Goal: Information Seeking & Learning: Understand process/instructions

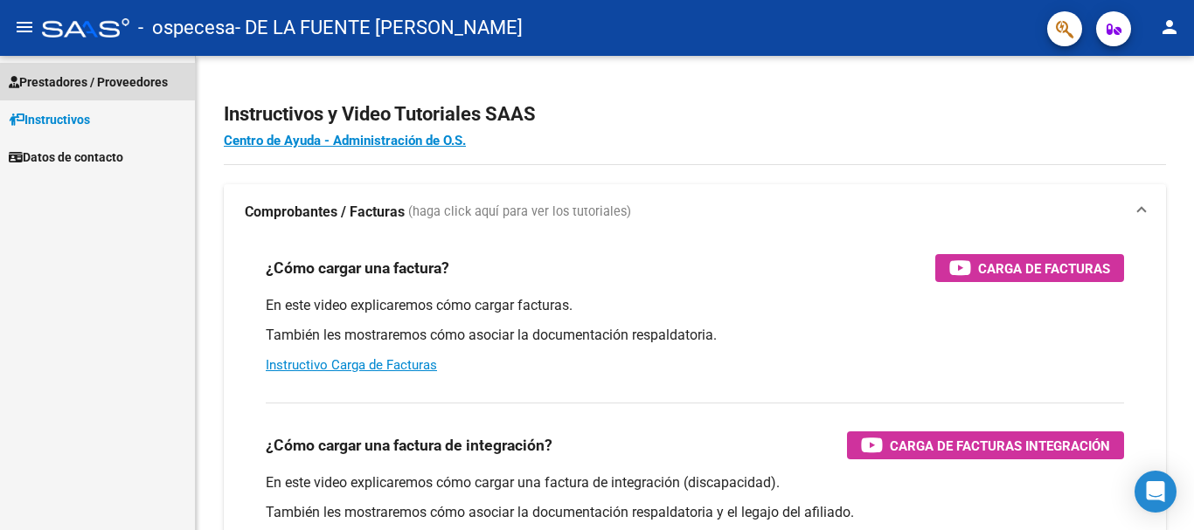
click at [63, 73] on span "Prestadores / Proveedores" at bounding box center [88, 82] width 159 height 19
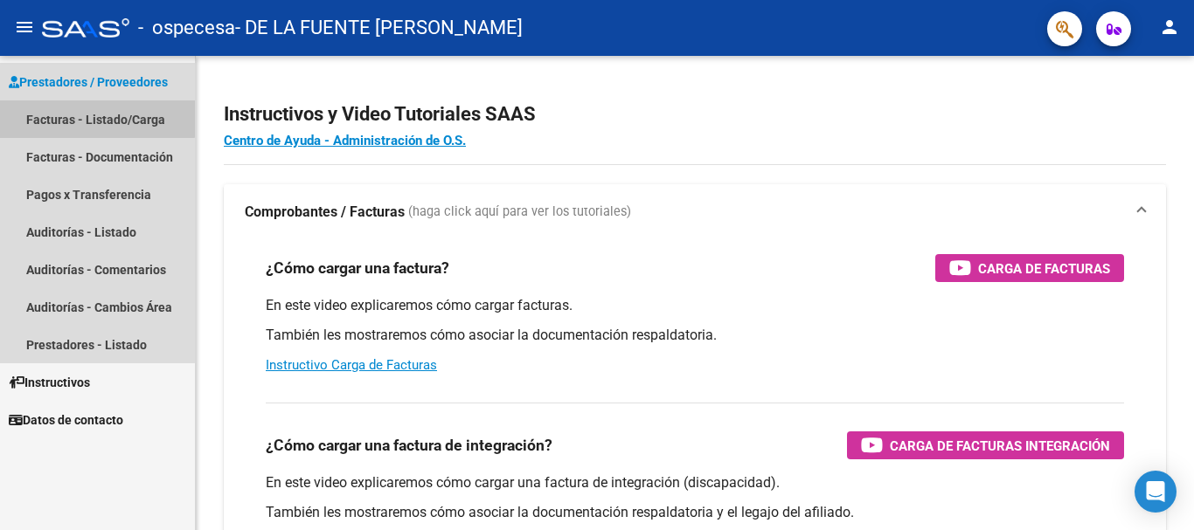
click at [65, 111] on link "Facturas - Listado/Carga" at bounding box center [97, 119] width 195 height 38
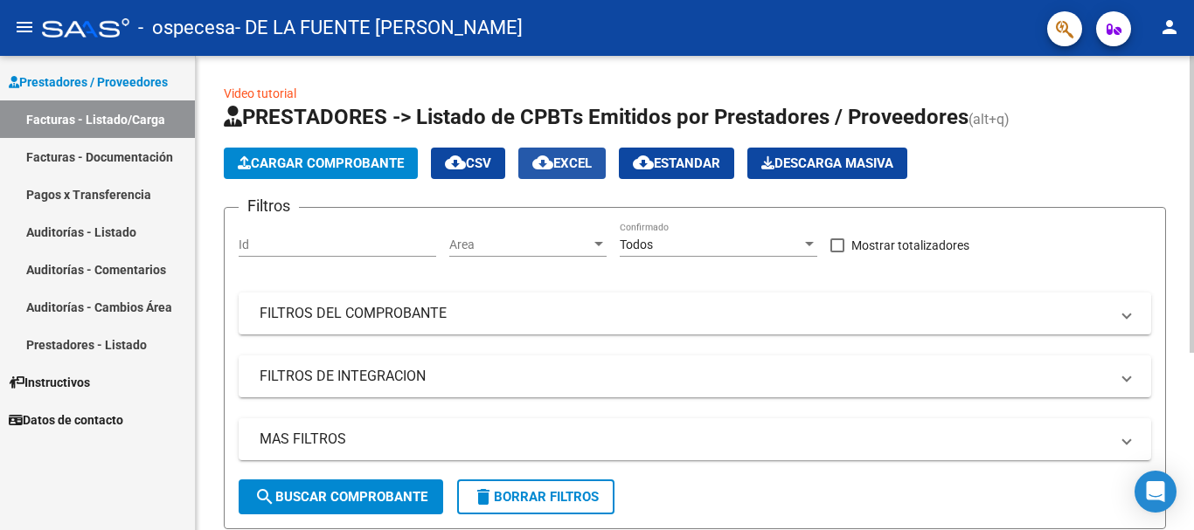
click at [575, 155] on button "cloud_download EXCEL" at bounding box center [561, 163] width 87 height 31
click at [1188, 371] on div "Video tutorial PRESTADORES -> Listado de CPBTs Emitidos por Prestadores / Prove…" at bounding box center [695, 428] width 998 height 745
click at [864, 156] on span "Descarga Masiva" at bounding box center [827, 164] width 132 height 16
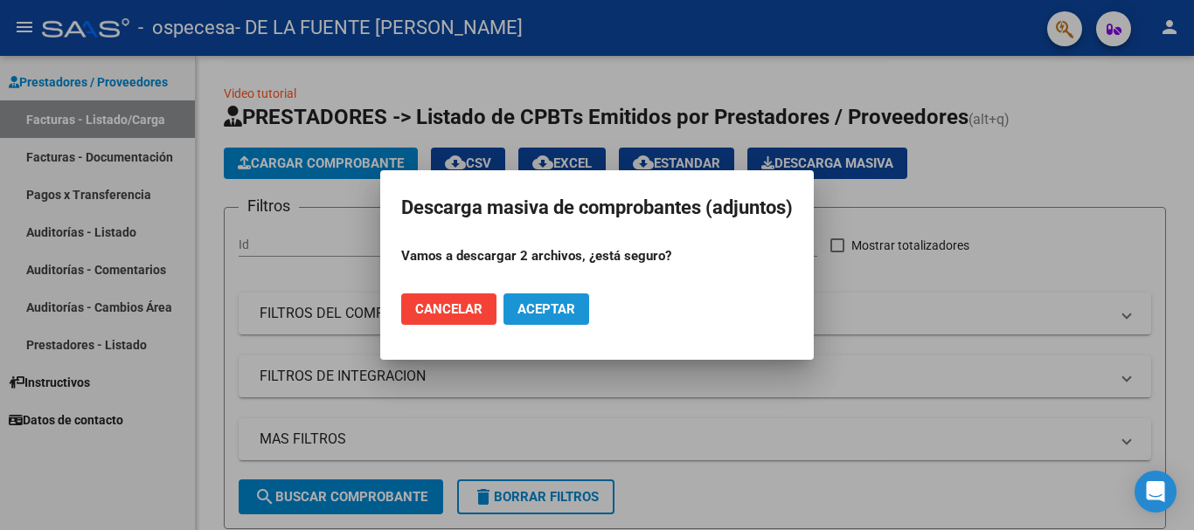
click at [531, 301] on span "Aceptar" at bounding box center [546, 309] width 58 height 16
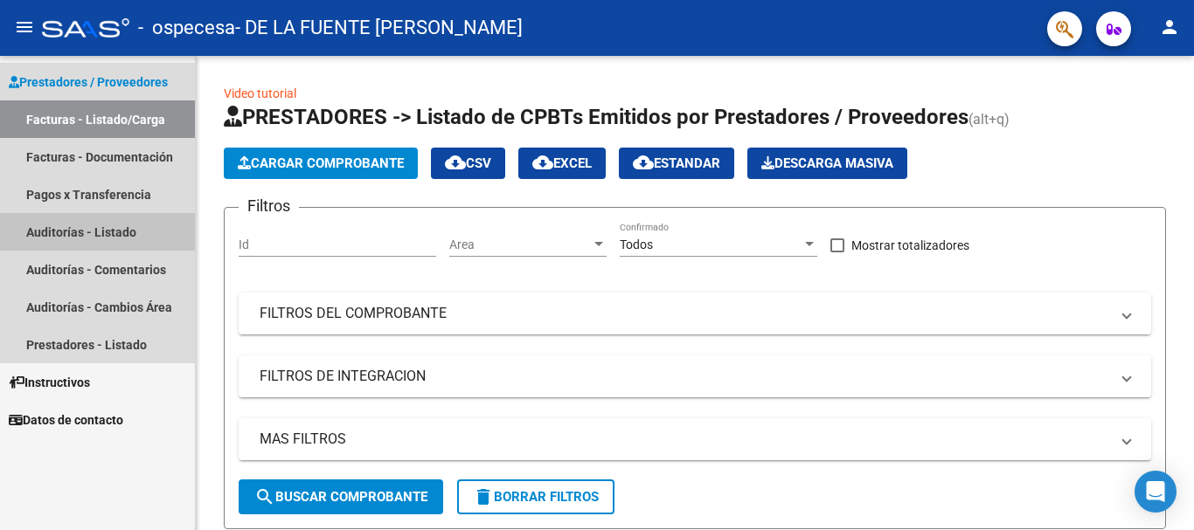
click at [61, 224] on link "Auditorías - Listado" at bounding box center [97, 232] width 195 height 38
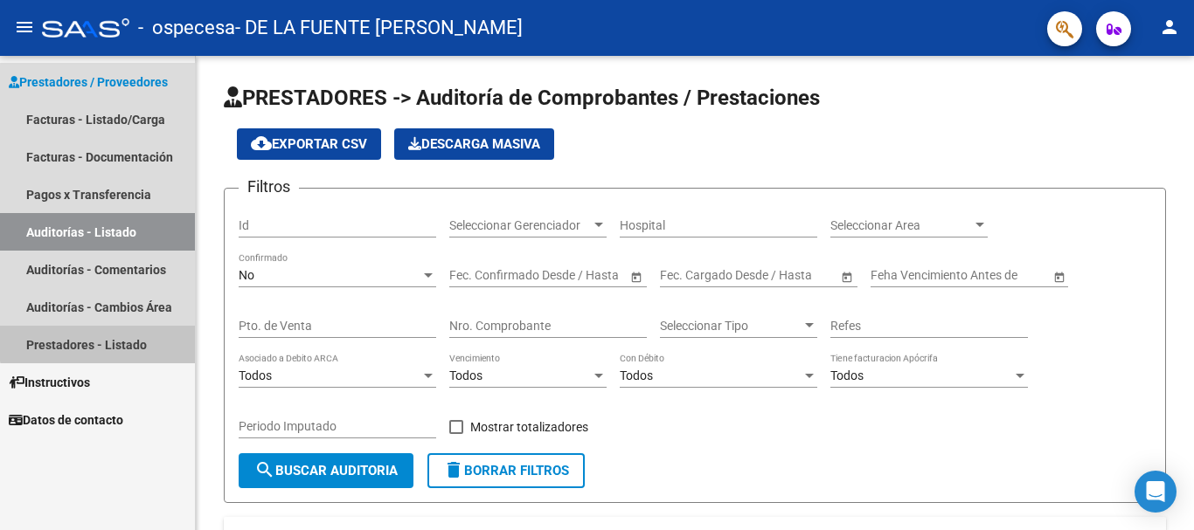
click at [105, 338] on link "Prestadores - Listado" at bounding box center [97, 345] width 195 height 38
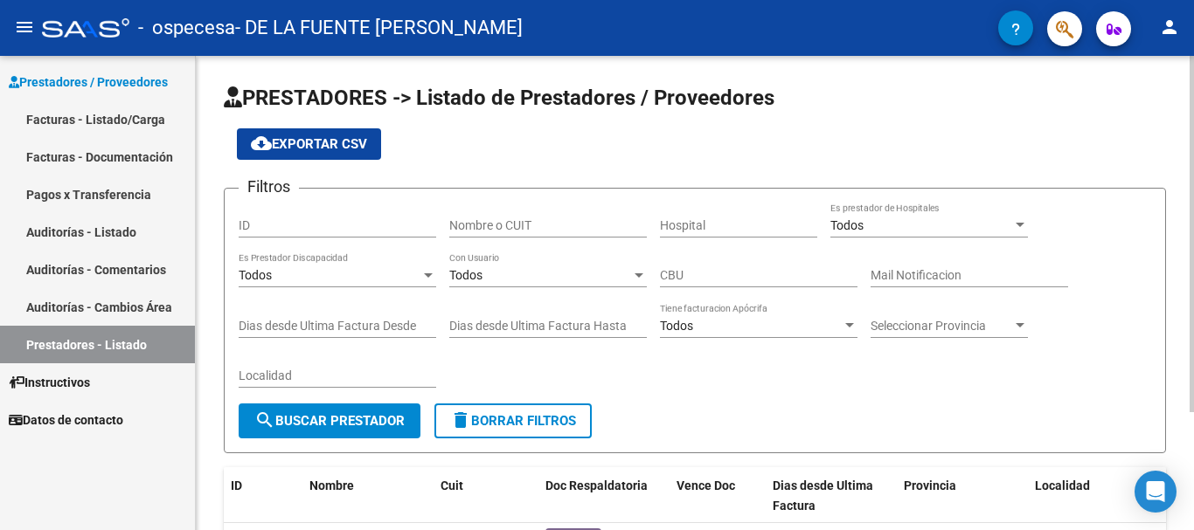
click at [1182, 516] on div "PRESTADORES -> Listado de Prestadores / Proveedores cloud_download Exportar CSV…" at bounding box center [695, 364] width 998 height 617
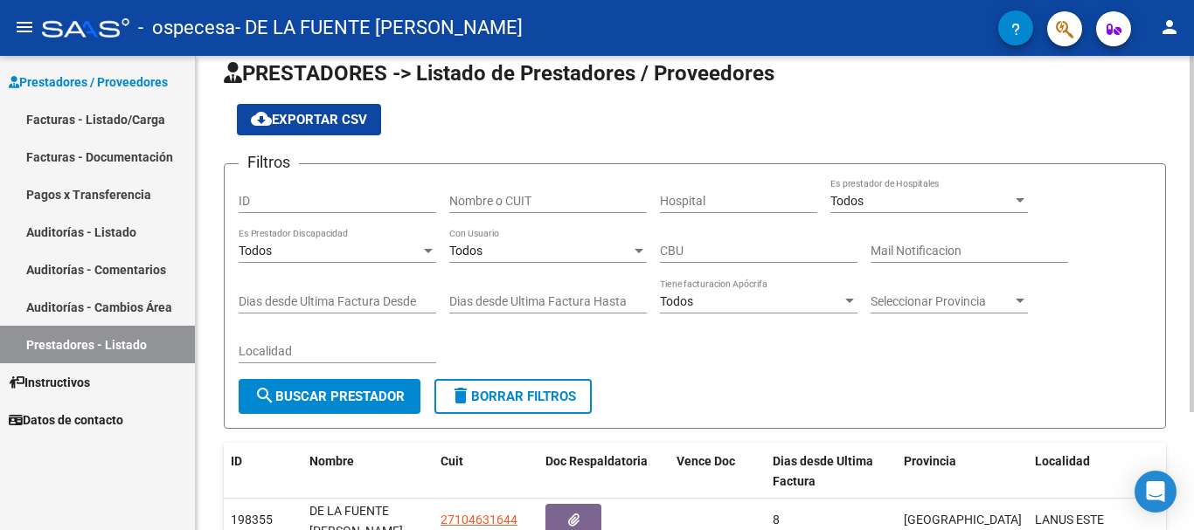
click at [1182, 516] on div "PRESTADORES -> Listado de Prestadores / Proveedores cloud_download Exportar CSV…" at bounding box center [695, 339] width 998 height 617
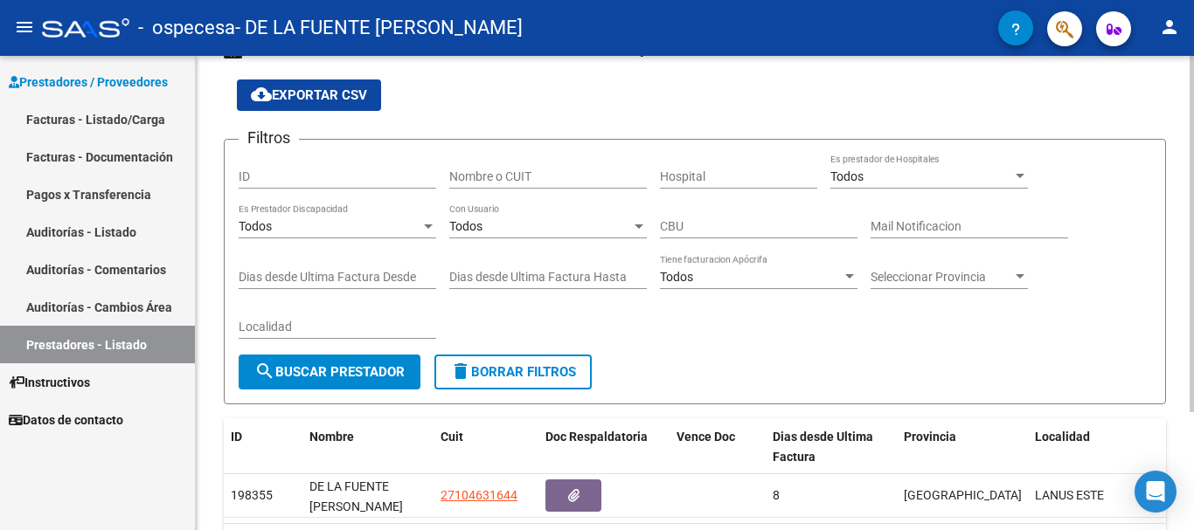
scroll to position [84, 0]
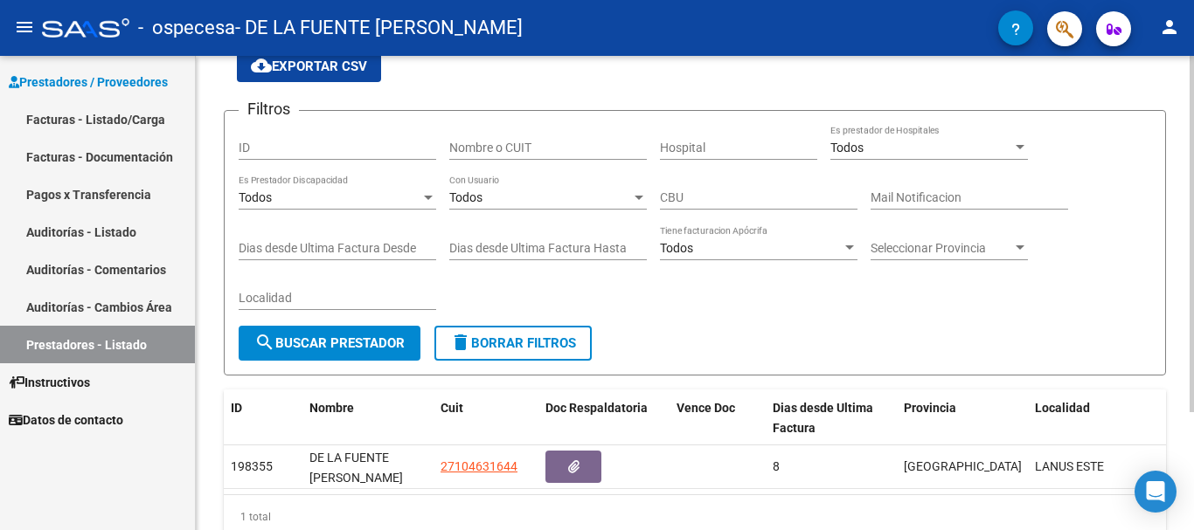
click at [1182, 516] on div "PRESTADORES -> Listado de Prestadores / Proveedores cloud_download Exportar CSV…" at bounding box center [695, 286] width 998 height 617
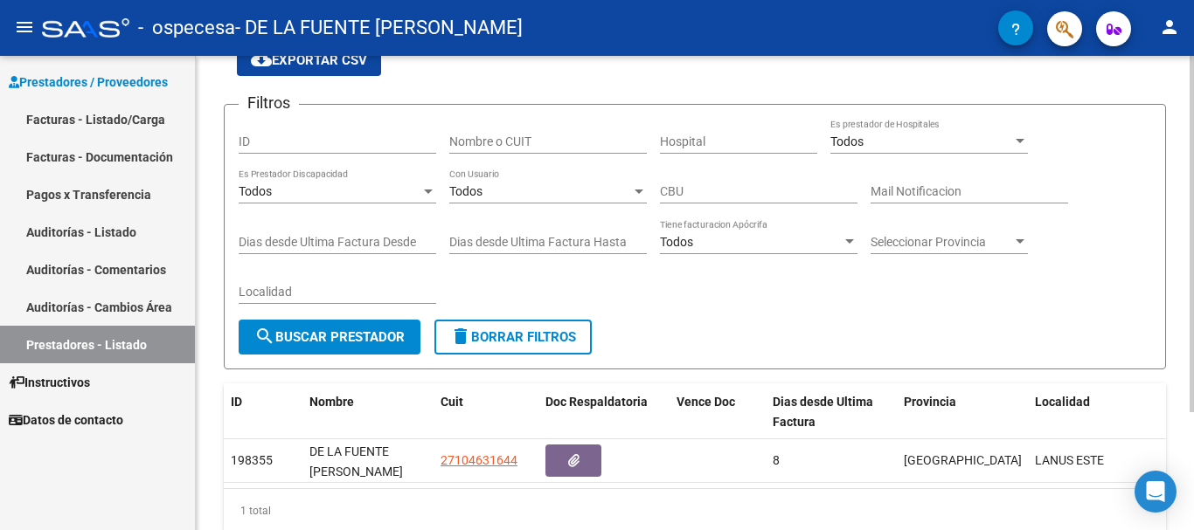
click at [1182, 516] on div "PRESTADORES -> Listado de Prestadores / Proveedores cloud_download Exportar CSV…" at bounding box center [695, 280] width 998 height 617
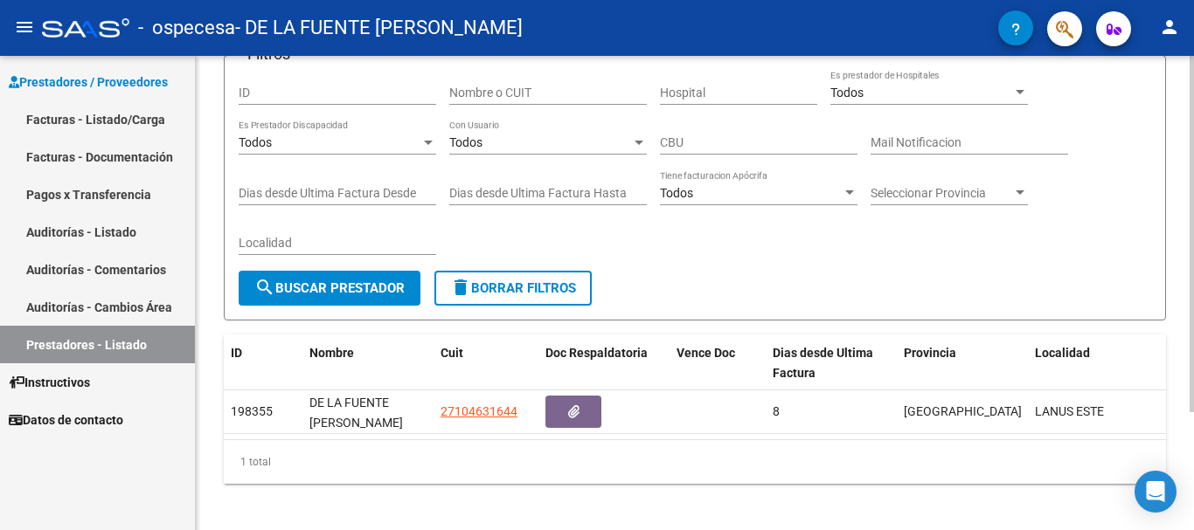
click at [1182, 516] on div "PRESTADORES -> Listado de Prestadores / Proveedores cloud_download Exportar CSV…" at bounding box center [695, 231] width 998 height 617
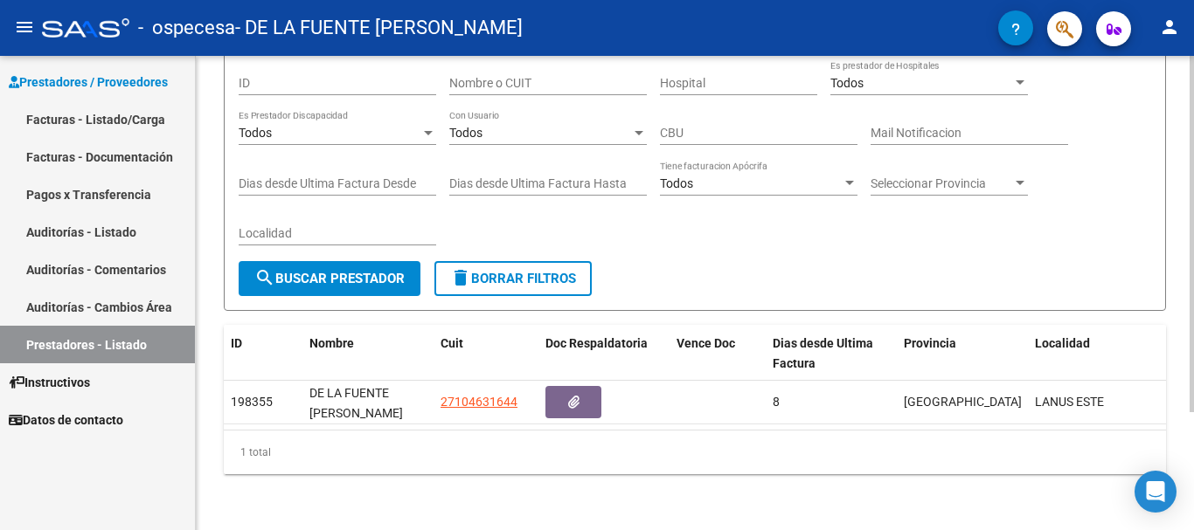
scroll to position [156, 0]
click at [1182, 516] on div "PRESTADORES -> Listado de Prestadores / Proveedores cloud_download Exportar CSV…" at bounding box center [695, 221] width 998 height 617
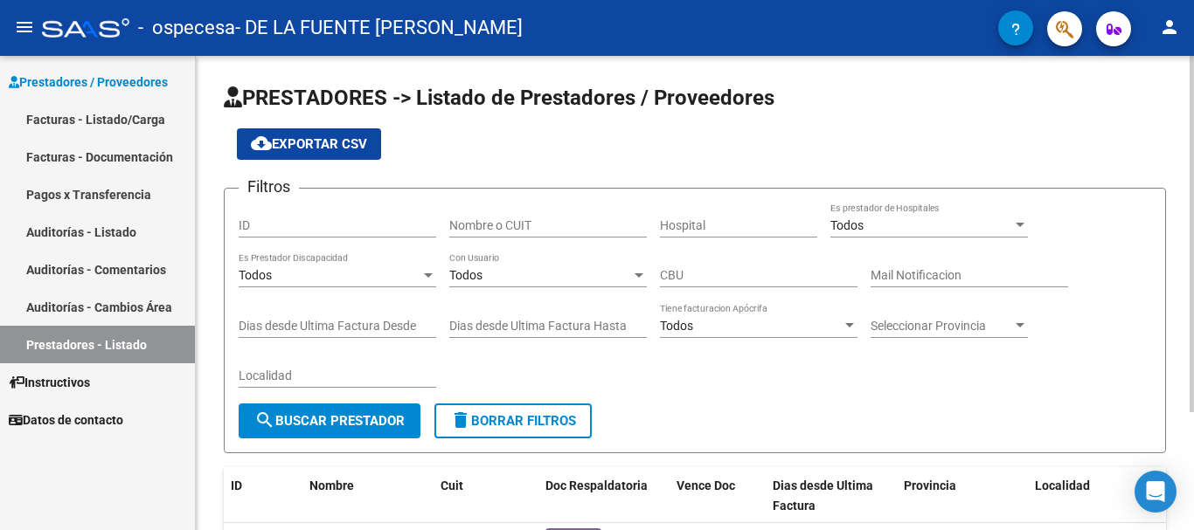
click at [1190, 126] on div at bounding box center [1191, 293] width 4 height 474
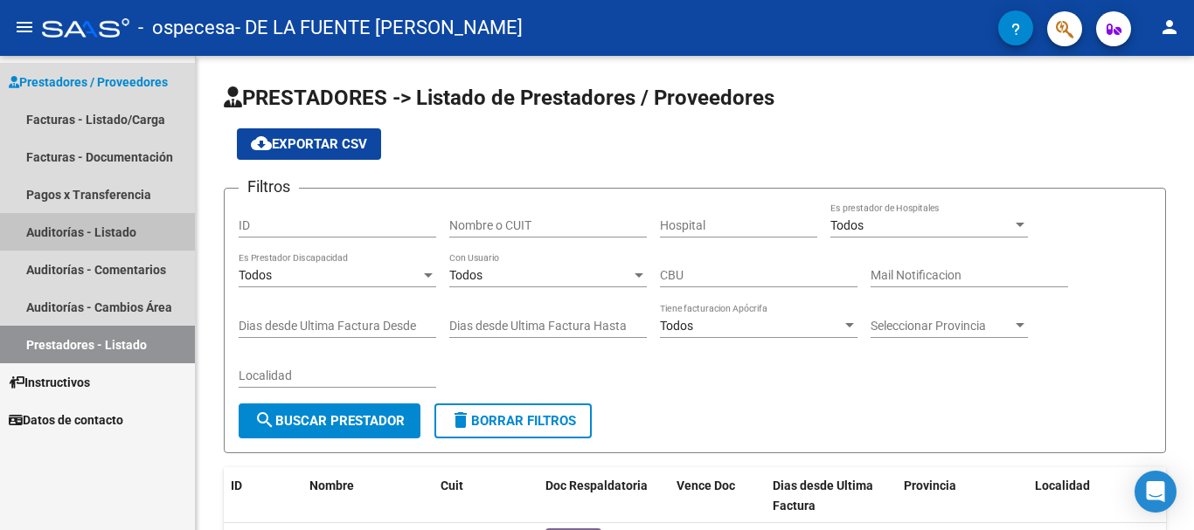
click at [93, 225] on link "Auditorías - Listado" at bounding box center [97, 232] width 195 height 38
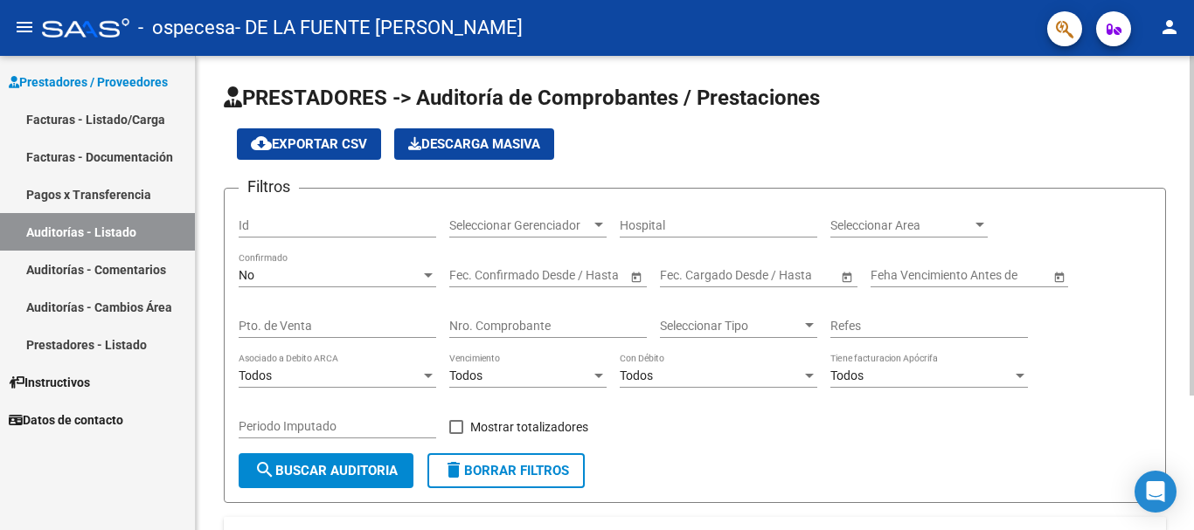
scroll to position [187, 0]
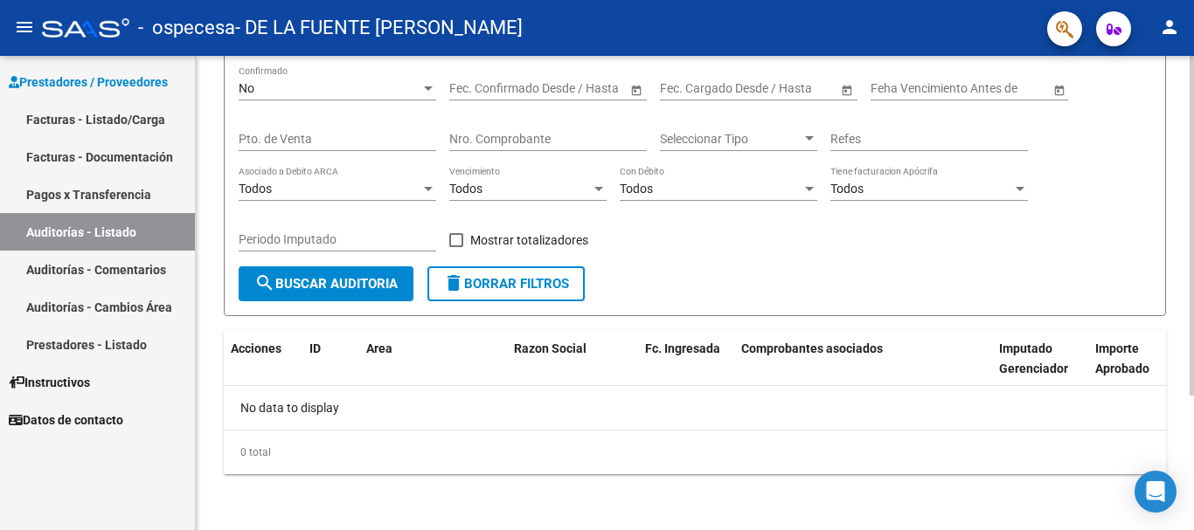
click at [1193, 411] on div at bounding box center [1191, 293] width 4 height 474
click at [1193, 411] on div at bounding box center [1191, 360] width 4 height 340
click at [678, 343] on span "Fc. Ingresada" at bounding box center [682, 349] width 75 height 14
click at [1188, 463] on div "PRESTADORES -> Auditoría de Comprobantes / Prestaciones cloud_download Exportar…" at bounding box center [695, 199] width 998 height 661
drag, startPoint x: 1188, startPoint y: 463, endPoint x: 1188, endPoint y: 494, distance: 30.6
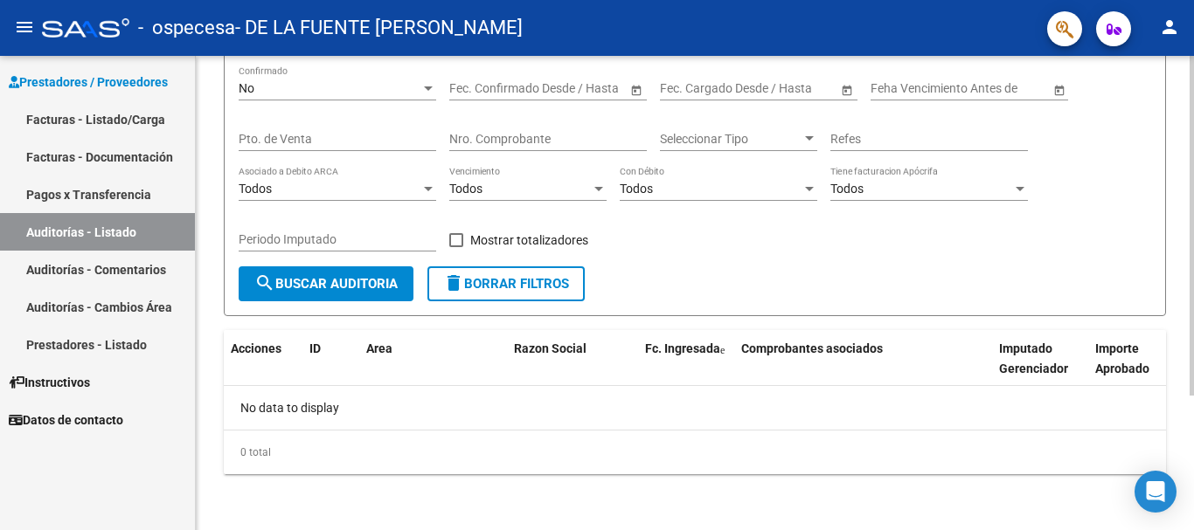
click at [1188, 494] on div "PRESTADORES -> Auditoría de Comprobantes / Prestaciones cloud_download Exportar…" at bounding box center [695, 199] width 998 height 661
click at [1109, 356] on span "Importe Aprobado" at bounding box center [1122, 359] width 54 height 34
click at [1109, 356] on div "PRESTADORES -> Auditoría de Comprobantes / Prestaciones cloud_download Exportar…" at bounding box center [695, 186] width 942 height 578
click at [1109, 356] on span "Importe Aprobado" at bounding box center [1122, 359] width 54 height 34
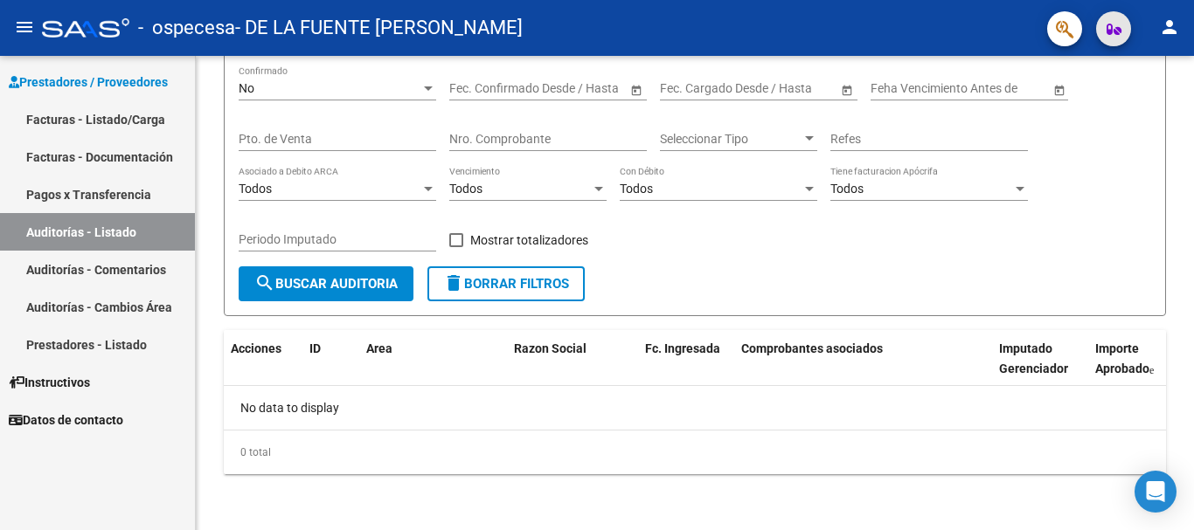
click at [1112, 27] on icon "button" at bounding box center [1113, 29] width 15 height 13
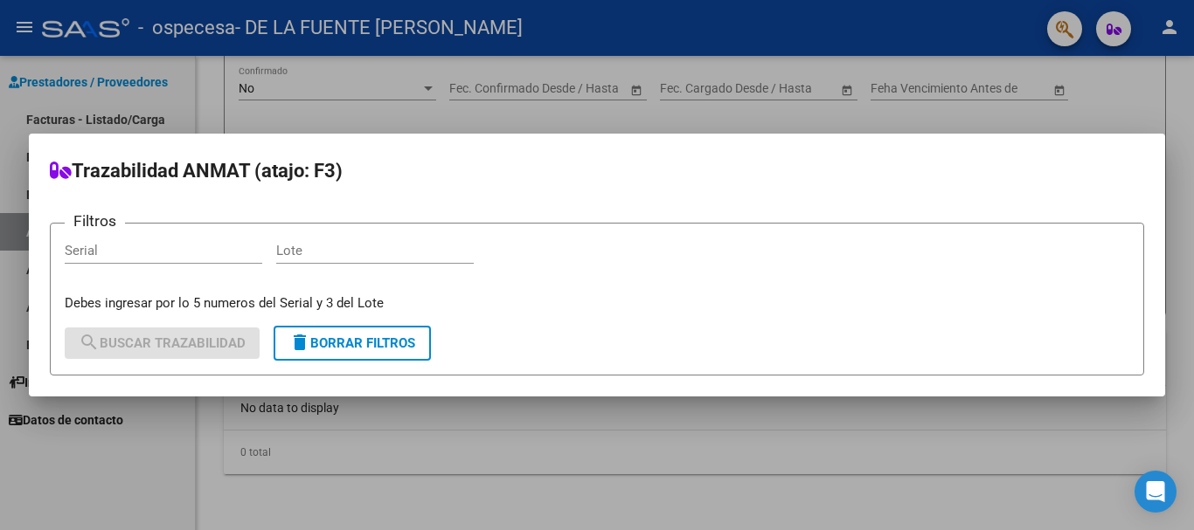
click at [1112, 27] on div at bounding box center [597, 265] width 1194 height 530
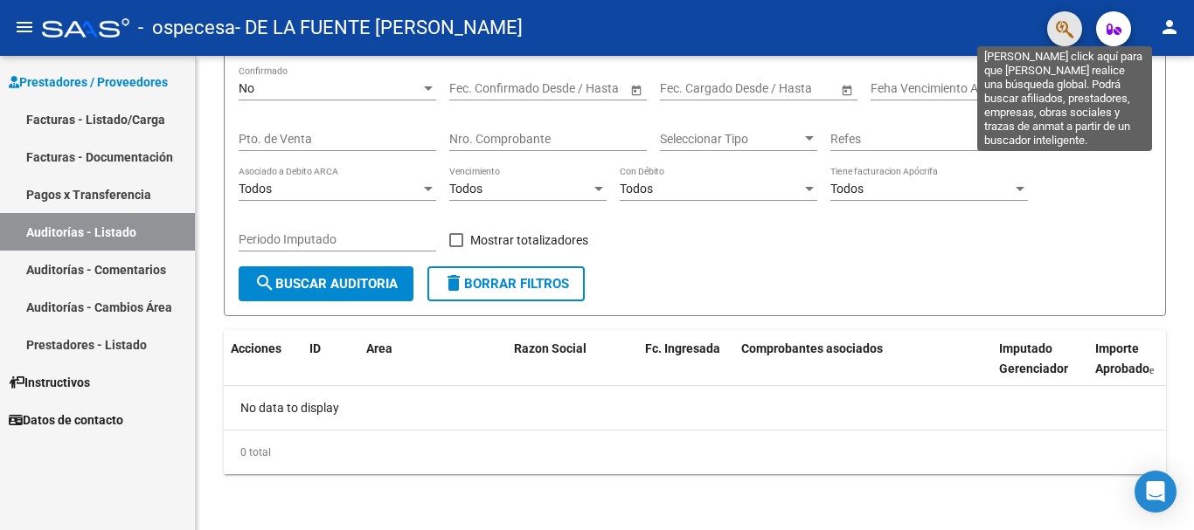
click at [1061, 24] on icon "button" at bounding box center [1064, 29] width 17 height 20
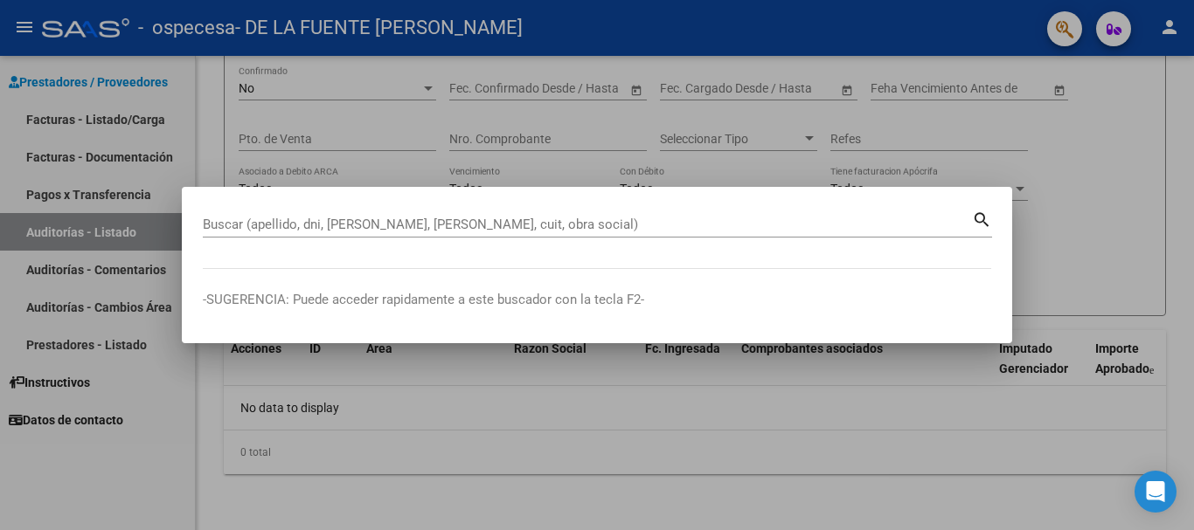
click at [606, 250] on div "Buscar (apellido, dni, [PERSON_NAME], nro traspaso, cuit, obra social) search" at bounding box center [597, 231] width 789 height 46
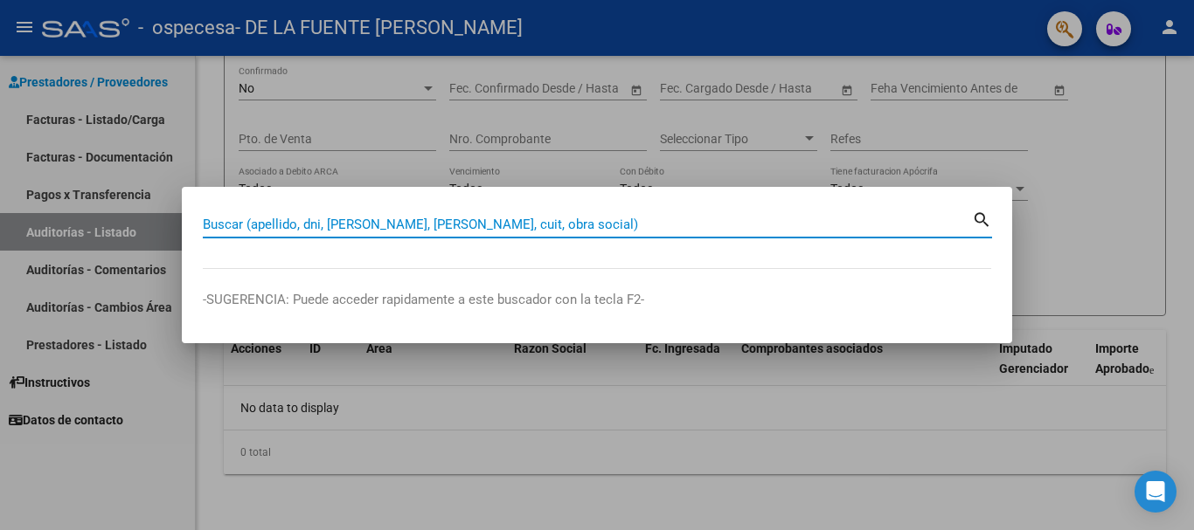
click at [968, 217] on input "Buscar (apellido, dni, [PERSON_NAME], [PERSON_NAME], cuit, obra social)" at bounding box center [587, 225] width 769 height 16
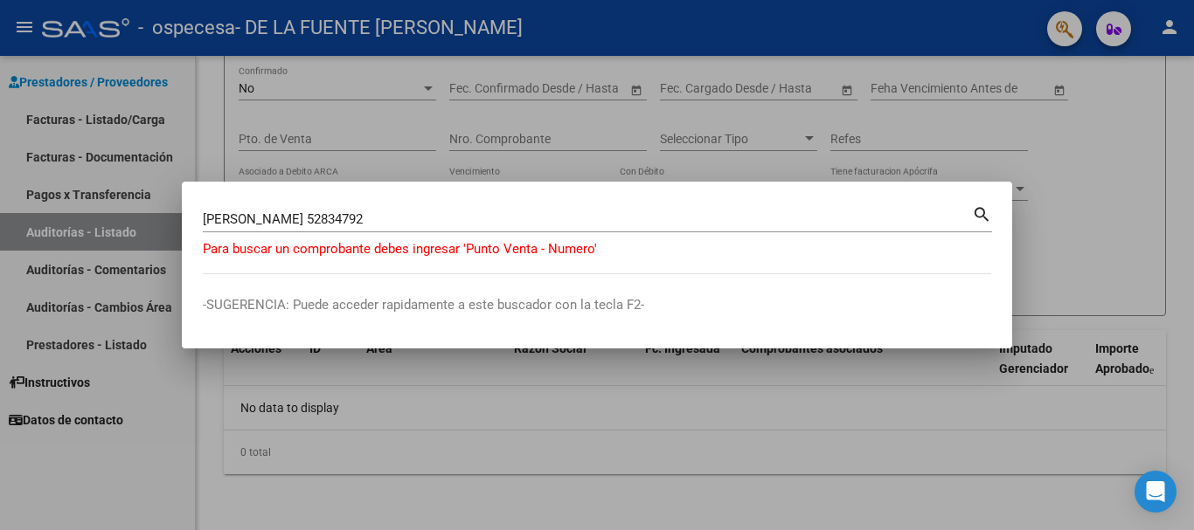
click at [978, 205] on mat-icon "search" at bounding box center [982, 213] width 20 height 21
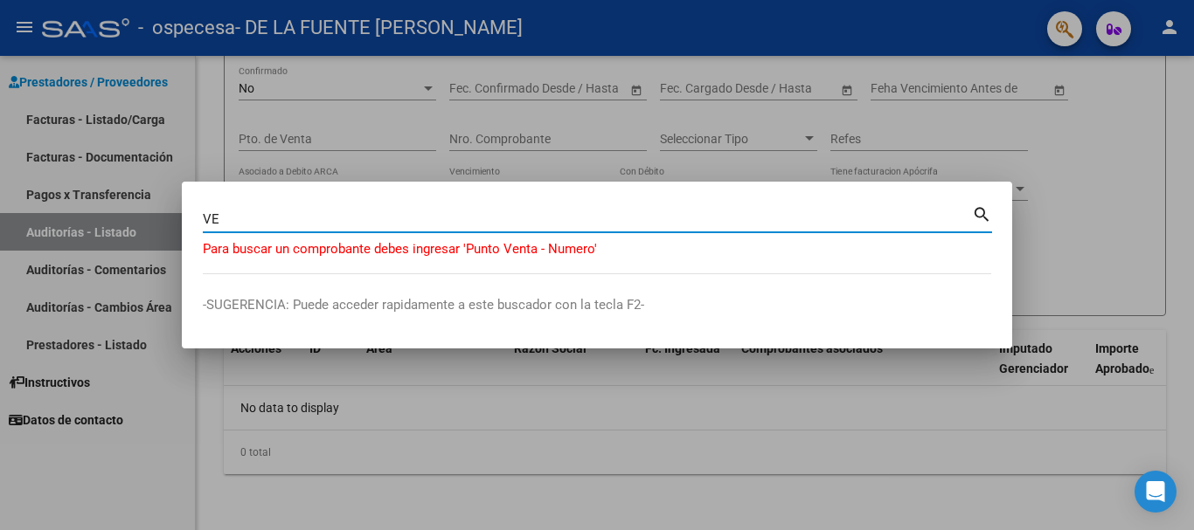
type input "V"
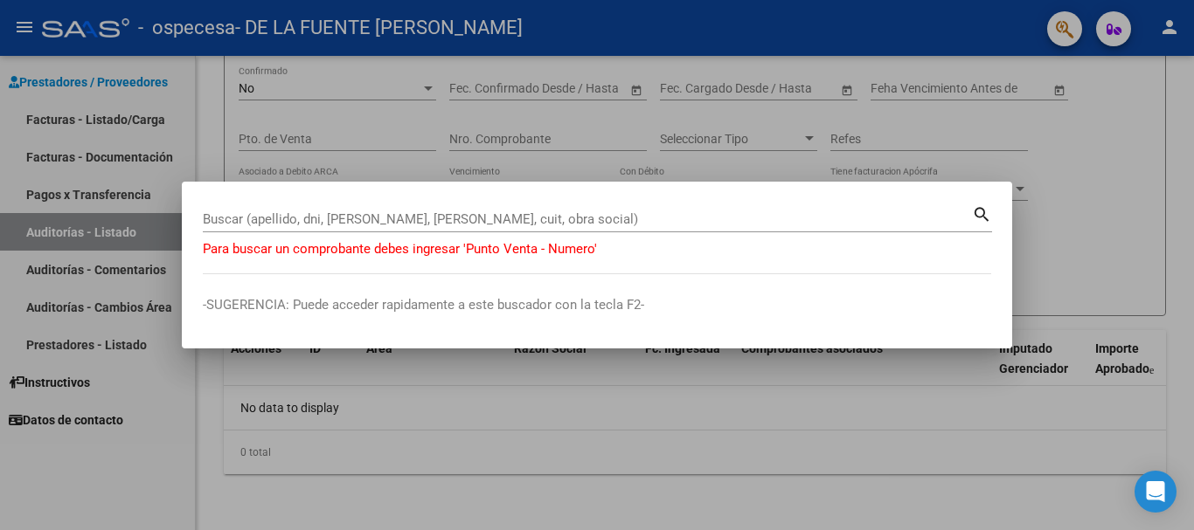
click at [129, 474] on div at bounding box center [597, 265] width 1194 height 530
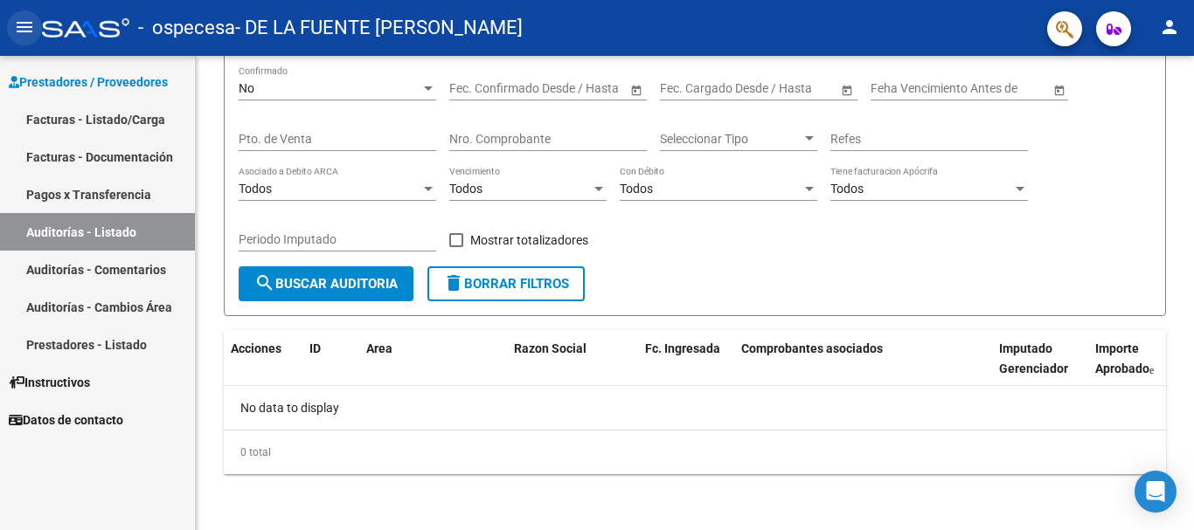
click at [24, 20] on mat-icon "menu" at bounding box center [24, 27] width 21 height 21
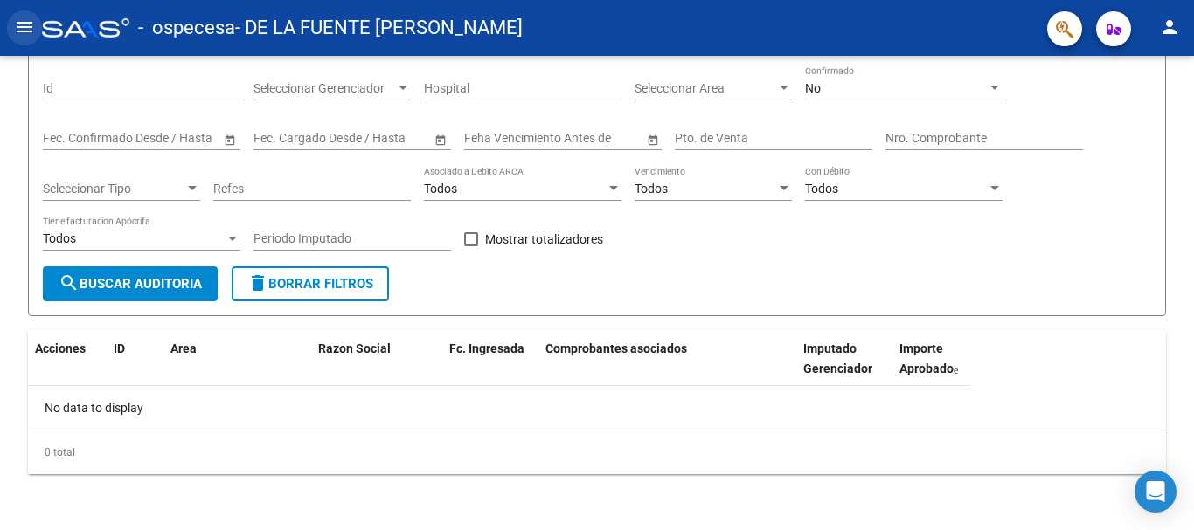
click at [24, 20] on mat-icon "menu" at bounding box center [24, 27] width 21 height 21
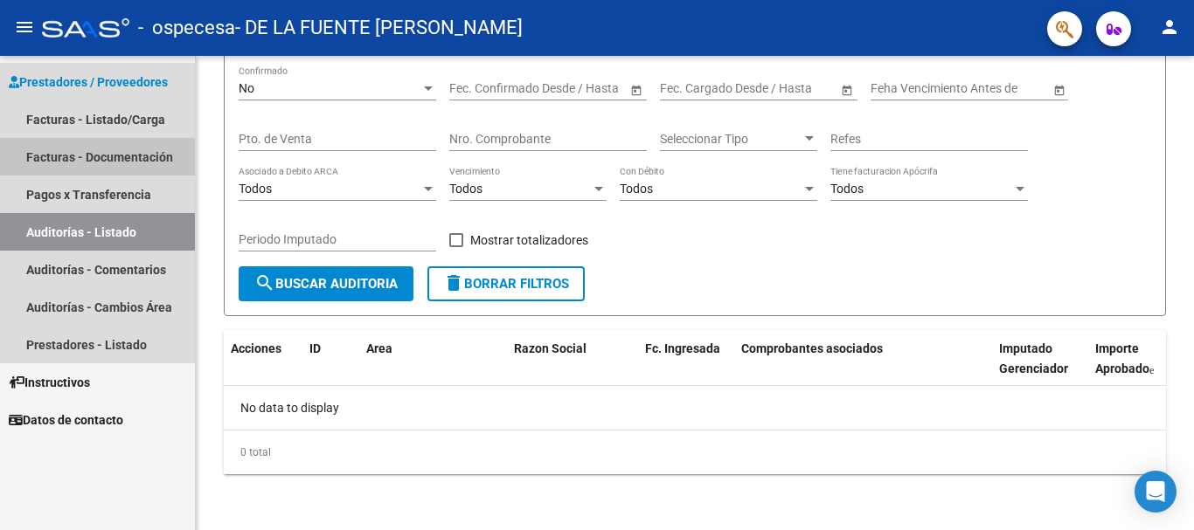
click at [89, 146] on link "Facturas - Documentación" at bounding box center [97, 157] width 195 height 38
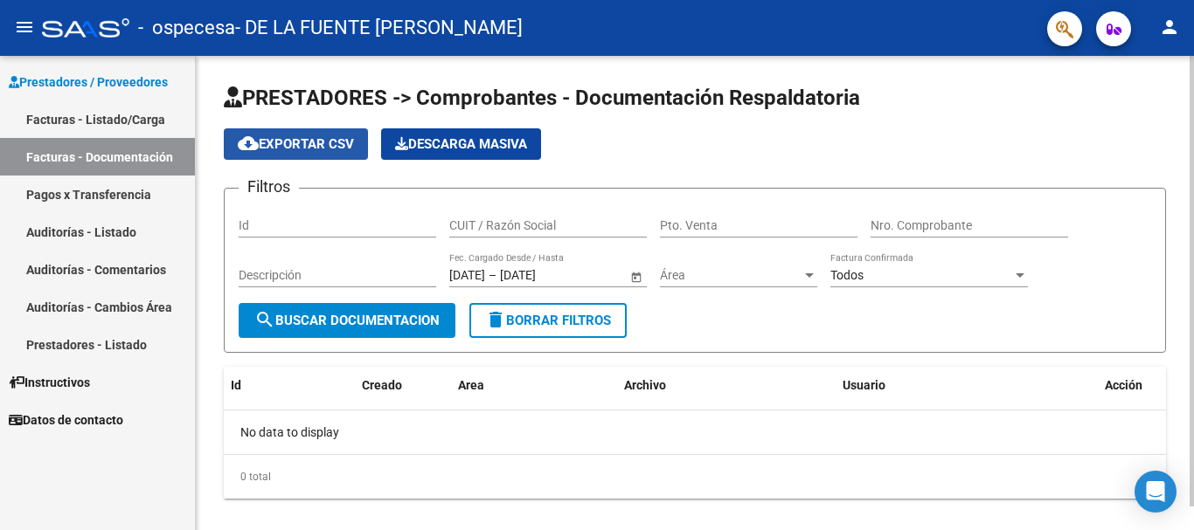
click at [327, 135] on button "cloud_download Exportar CSV" at bounding box center [296, 143] width 144 height 31
click at [479, 226] on input "CUIT / Razón Social" at bounding box center [547, 225] width 197 height 15
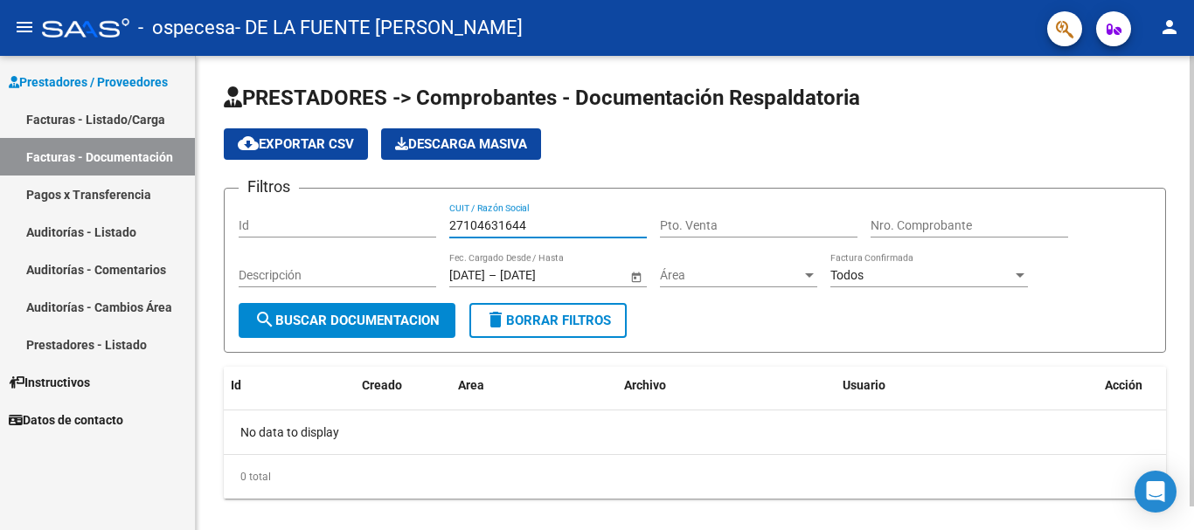
type input "27104631644"
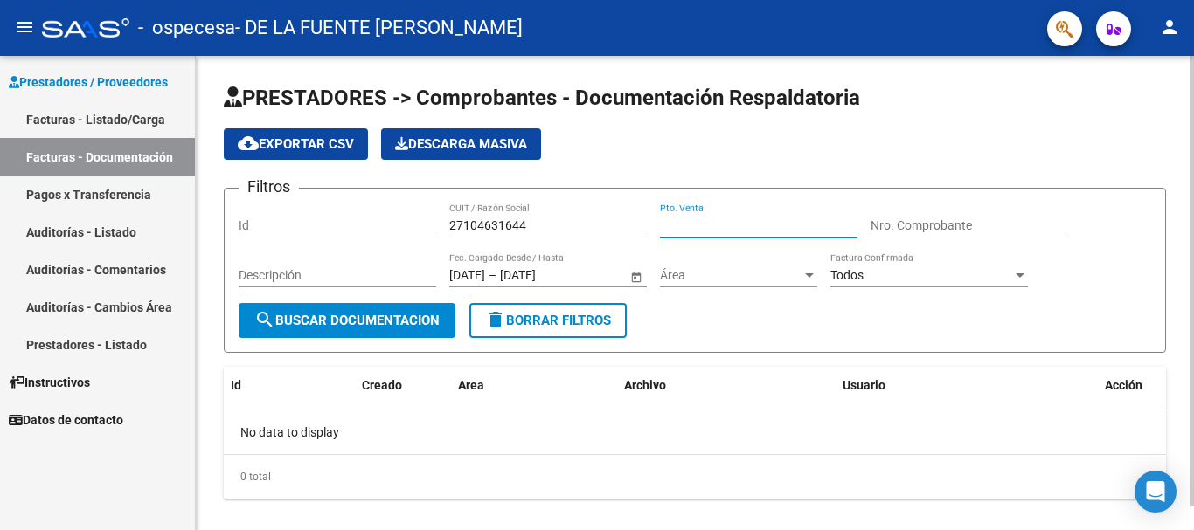
click at [737, 223] on input "Pto. Venta" at bounding box center [758, 225] width 197 height 15
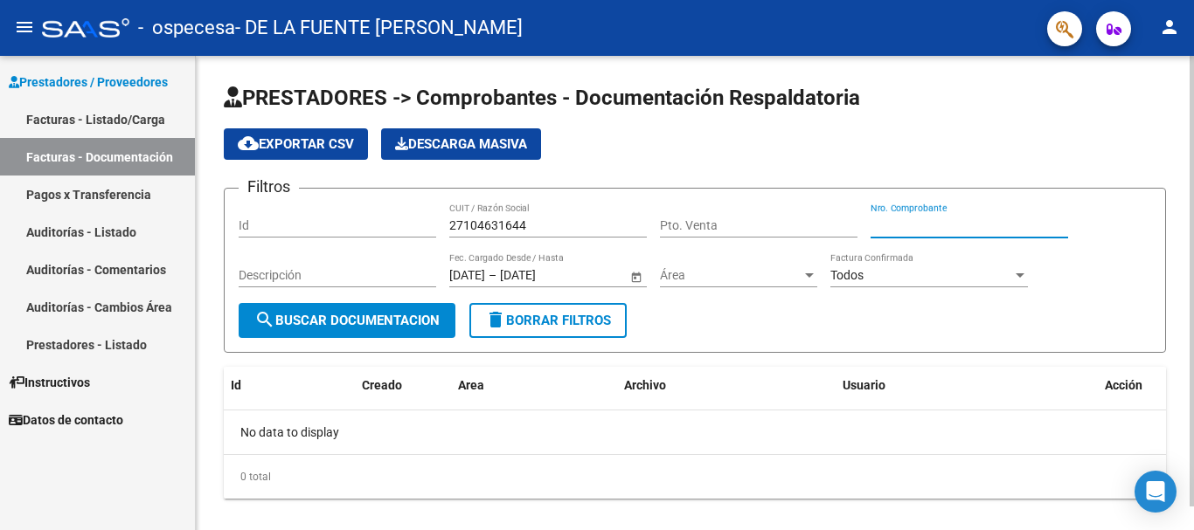
click at [928, 219] on input "Nro. Comprobante" at bounding box center [968, 225] width 197 height 15
click at [381, 272] on input "Descripción" at bounding box center [337, 275] width 197 height 15
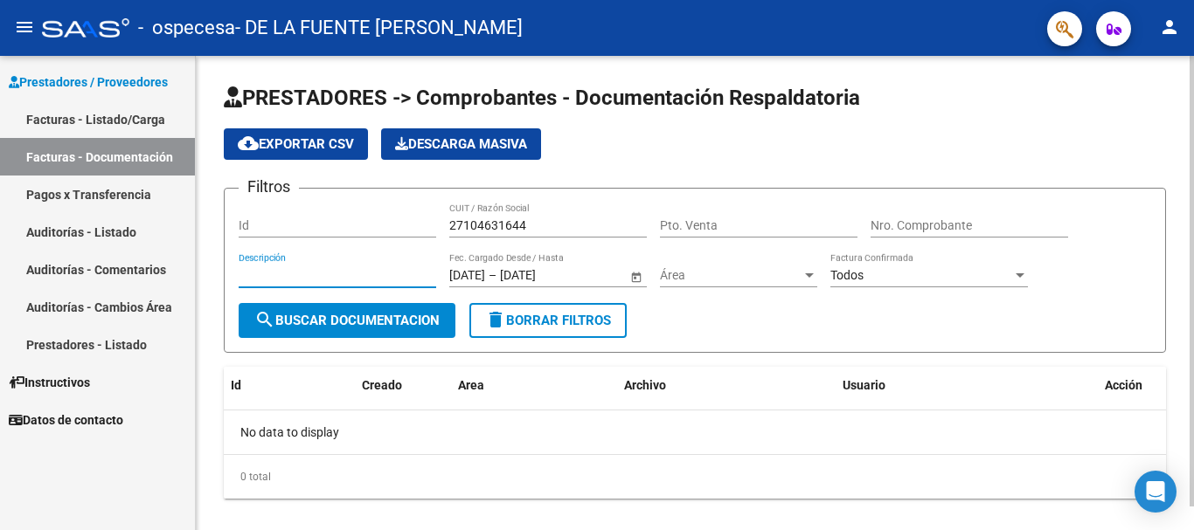
click at [1190, 383] on div at bounding box center [1191, 281] width 4 height 451
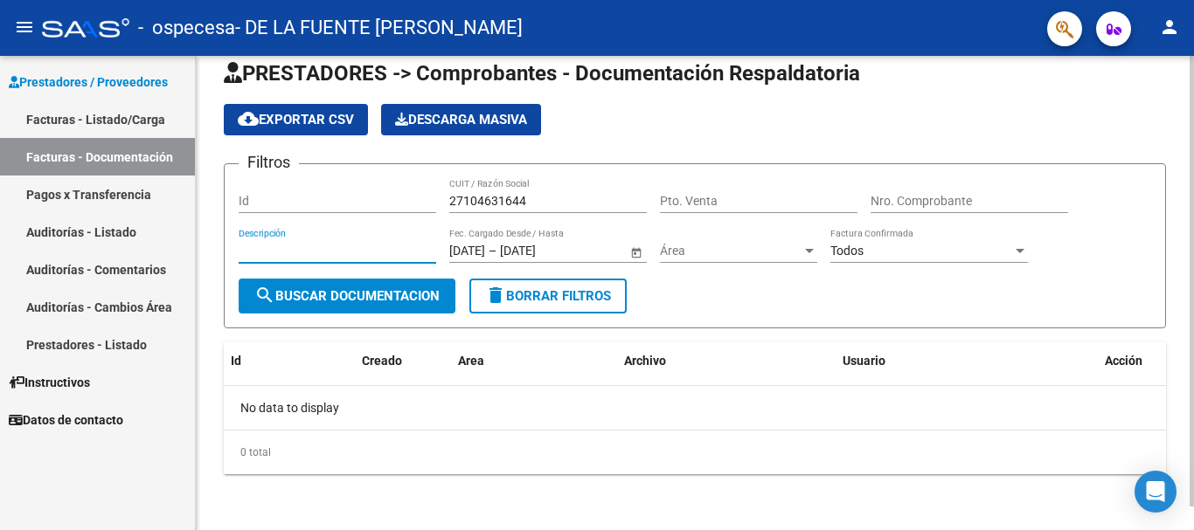
click at [1193, 451] on div at bounding box center [1191, 305] width 4 height 451
click at [1186, 495] on div "PRESTADORES -> Comprobantes - Documentación Respaldatoria cloud_download Export…" at bounding box center [697, 280] width 1002 height 499
click at [1188, 518] on div "PRESTADORES -> Comprobantes - Documentación Respaldatoria cloud_download Export…" at bounding box center [695, 280] width 998 height 499
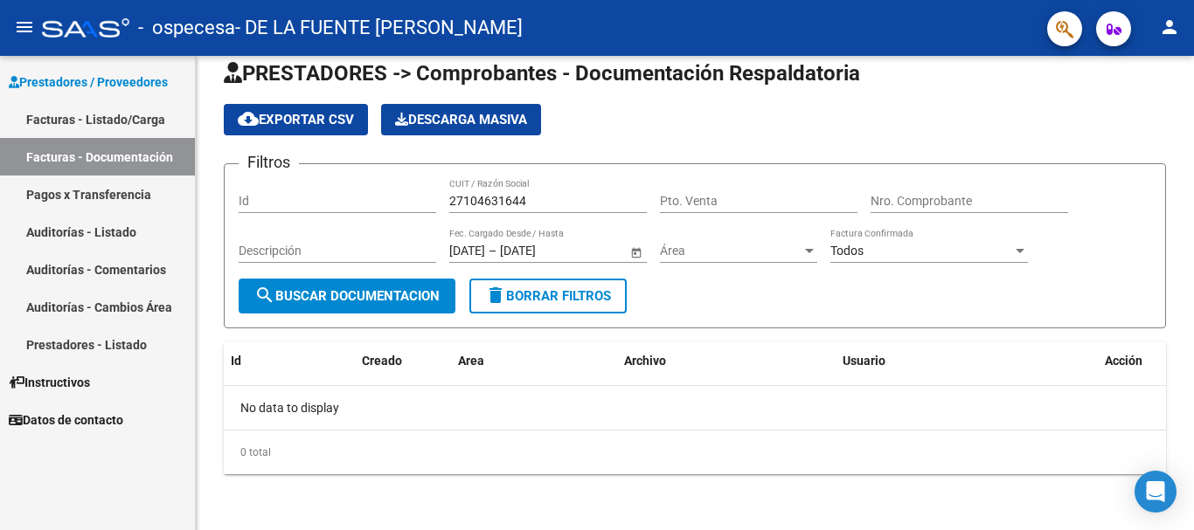
click at [60, 374] on span "Instructivos" at bounding box center [49, 382] width 81 height 19
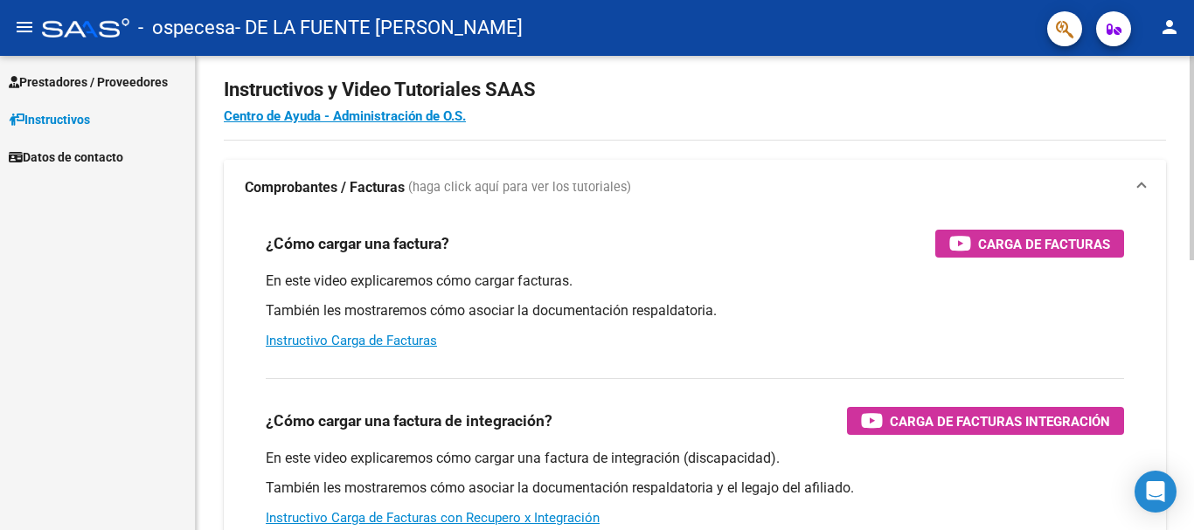
click at [1137, 183] on span "Comprobantes / Facturas (haga click aquí para ver los tutoriales)" at bounding box center [691, 187] width 893 height 19
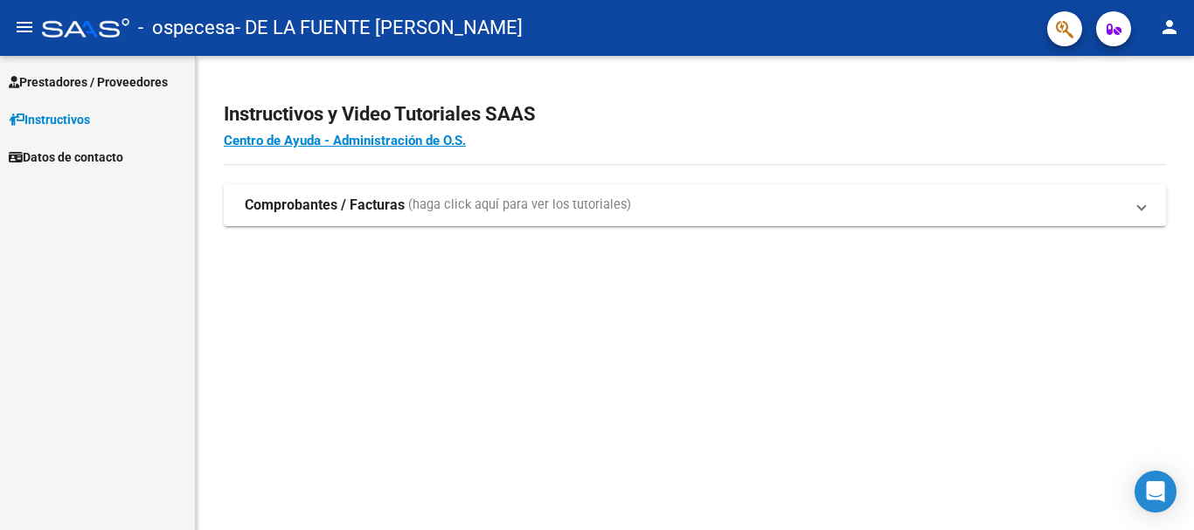
click at [102, 280] on div "Prestadores / Proveedores Facturas - Listado/Carga Facturas - Documentación Pag…" at bounding box center [97, 293] width 195 height 474
click at [72, 148] on span "Datos de contacto" at bounding box center [66, 157] width 114 height 19
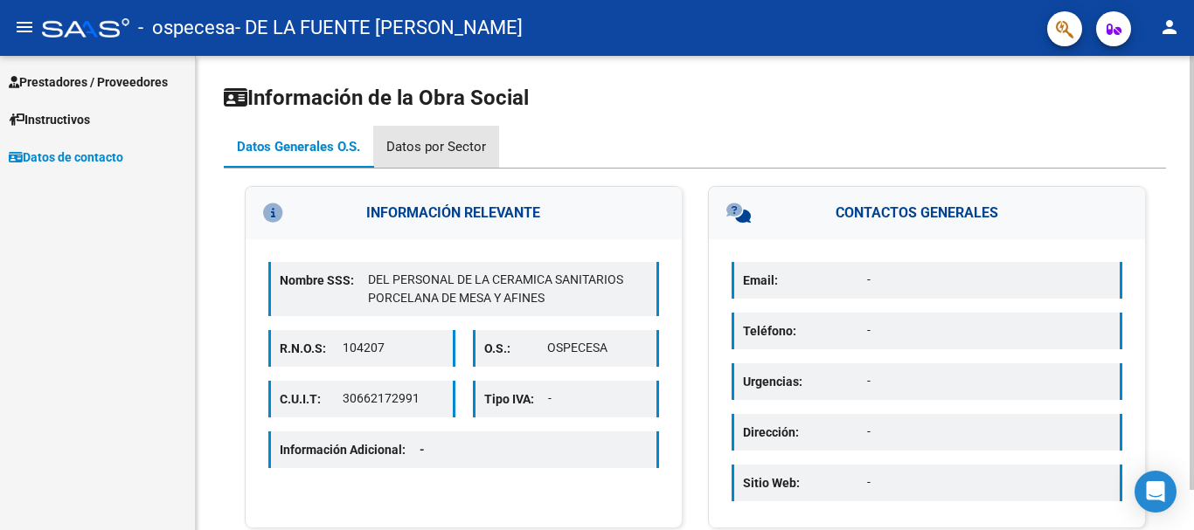
click at [450, 141] on div "Datos por Sector" at bounding box center [436, 146] width 100 height 19
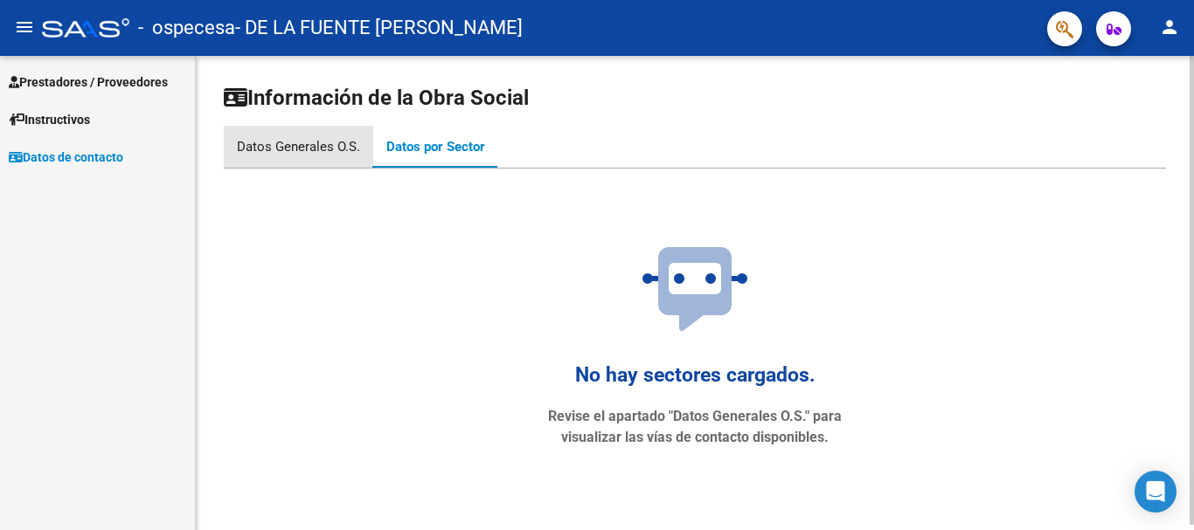
click at [316, 142] on div "Datos Generales O.S." at bounding box center [298, 146] width 123 height 19
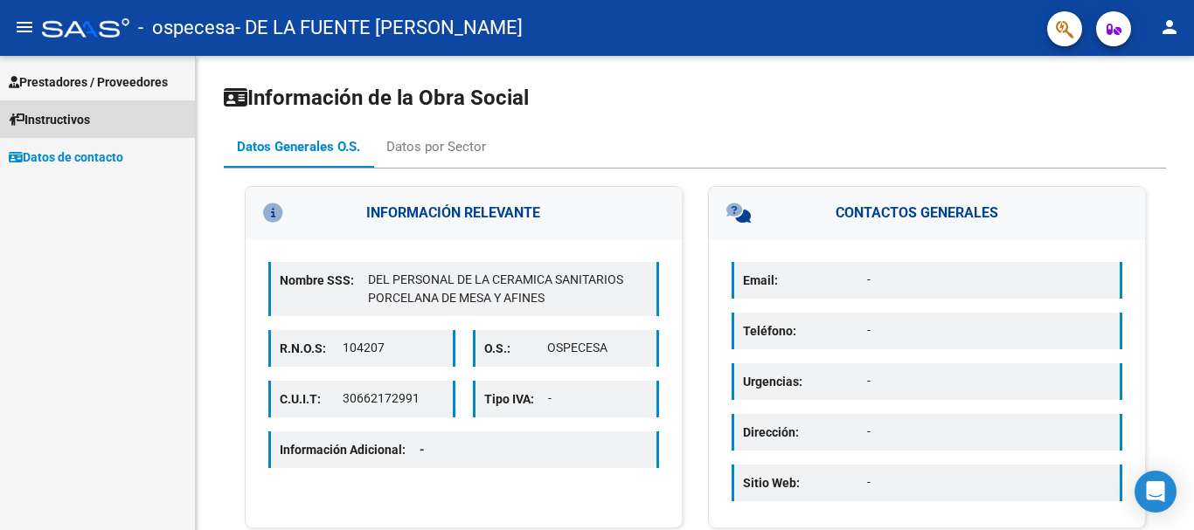
click at [83, 114] on span "Instructivos" at bounding box center [49, 119] width 81 height 19
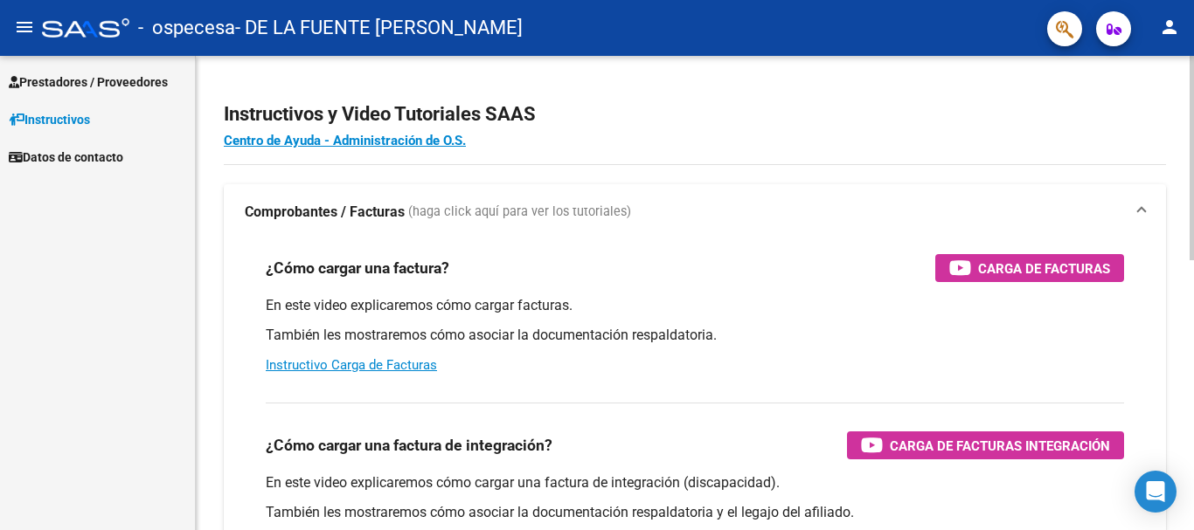
scroll to position [474, 0]
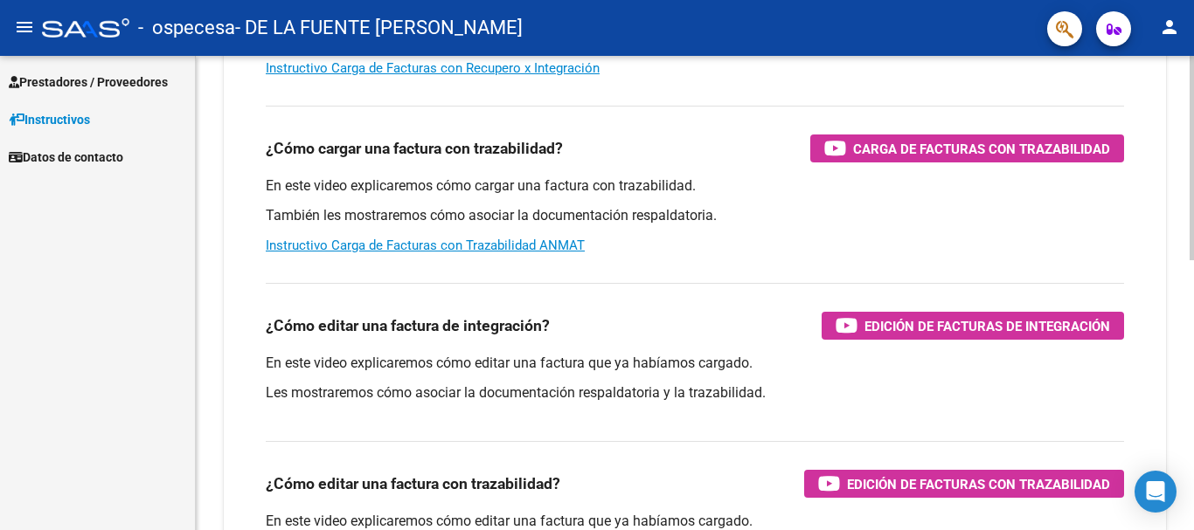
click at [1192, 276] on div at bounding box center [1191, 293] width 4 height 474
click at [1192, 276] on div at bounding box center [1191, 362] width 4 height 204
click at [1191, 351] on div at bounding box center [1191, 362] width 4 height 204
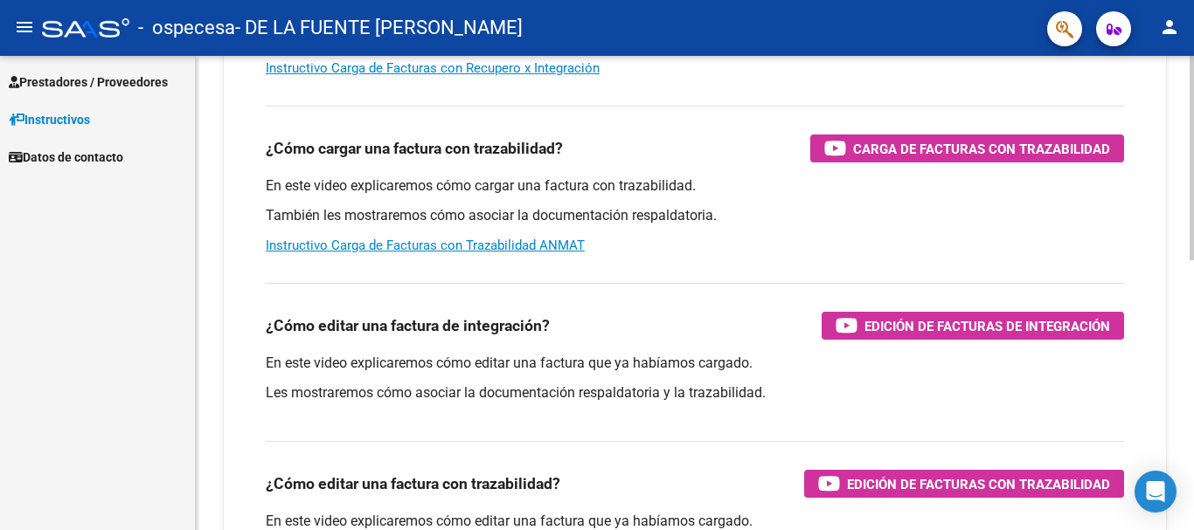
click at [1191, 351] on div at bounding box center [1191, 362] width 4 height 204
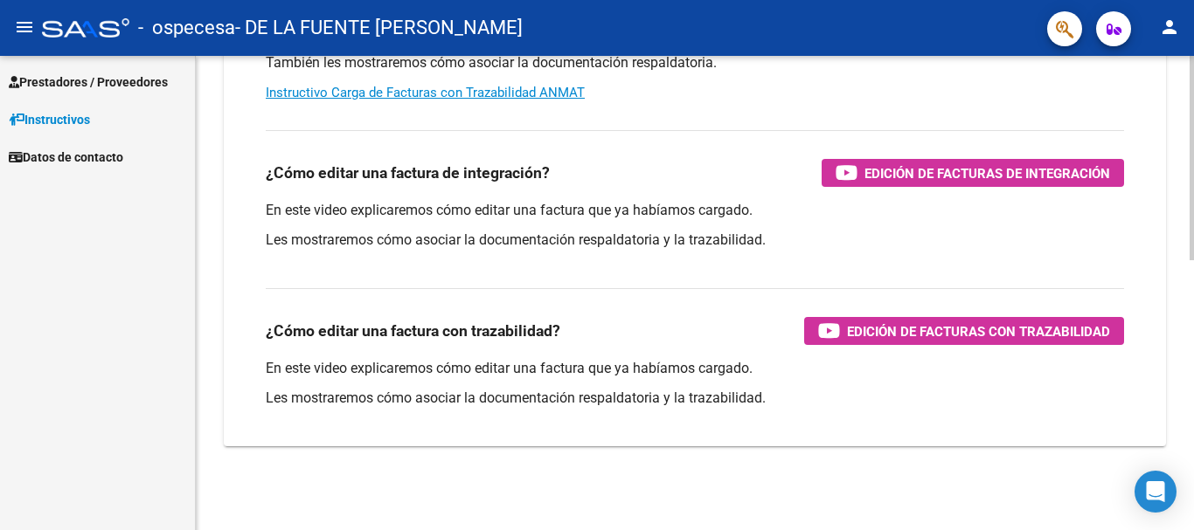
click at [1190, 522] on div at bounding box center [1191, 293] width 4 height 474
click at [1190, 522] on div at bounding box center [1191, 428] width 4 height 204
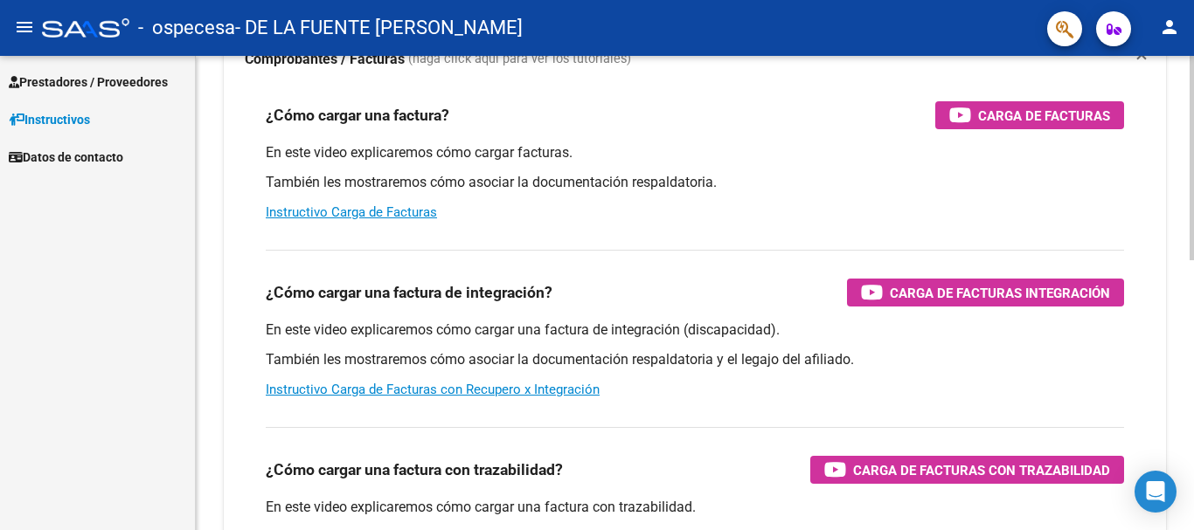
click at [1190, 168] on div at bounding box center [1191, 293] width 4 height 474
click at [1190, 168] on div at bounding box center [1191, 223] width 4 height 204
click at [425, 208] on link "Instructivo Carga de Facturas" at bounding box center [351, 212] width 171 height 16
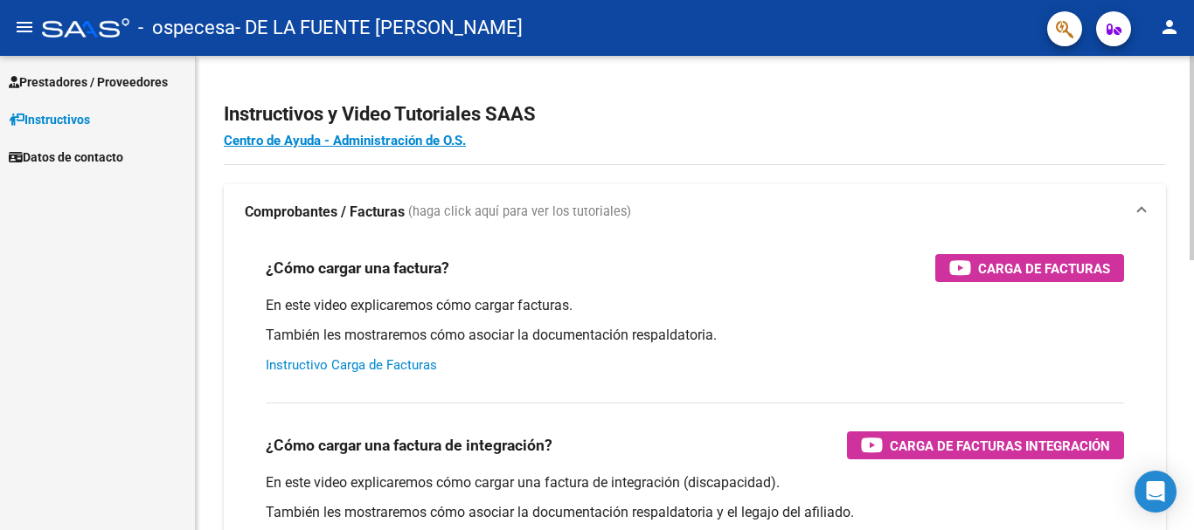
click at [1192, 100] on div at bounding box center [1191, 293] width 4 height 474
click at [1192, 100] on div at bounding box center [1191, 158] width 4 height 204
click at [421, 136] on link "Centro de Ayuda - Administración de O.S." at bounding box center [345, 141] width 242 height 16
